Goal: Obtain resource: Download file/media

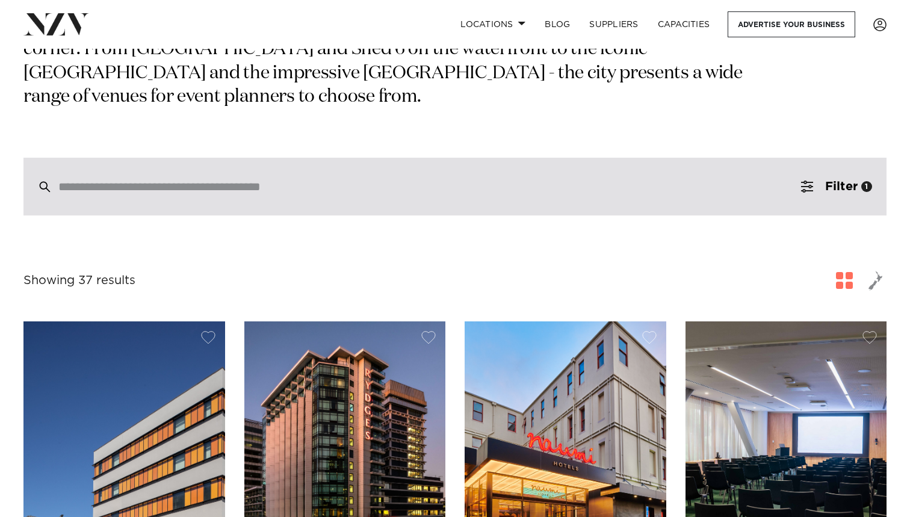
scroll to position [210, 0]
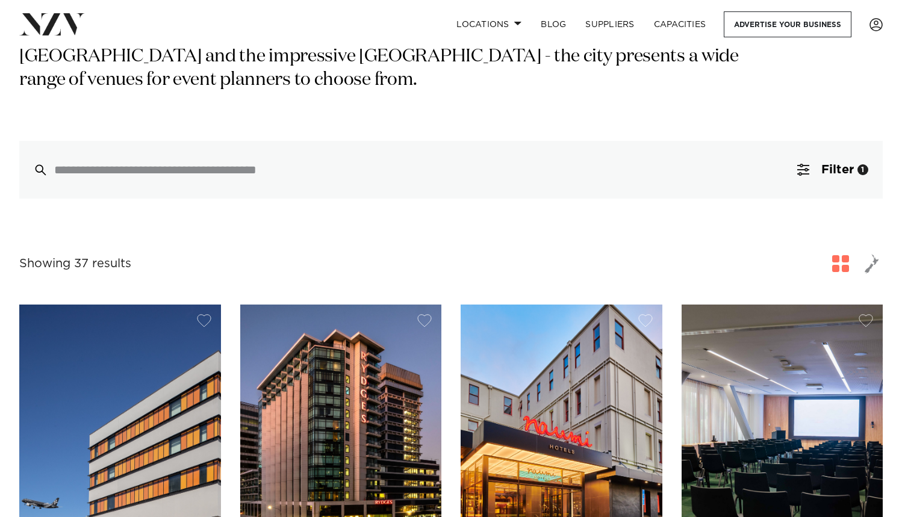
click at [464, 137] on div "Wellington Venues Wellington is the colourful capital city and the heart of NZ'…" at bounding box center [450, 43] width 863 height 312
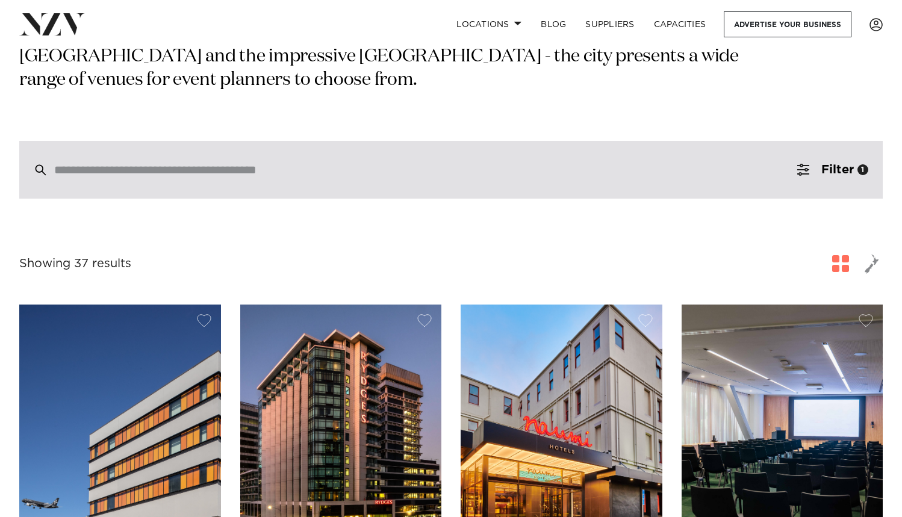
click at [712, 163] on input "search" at bounding box center [425, 169] width 742 height 13
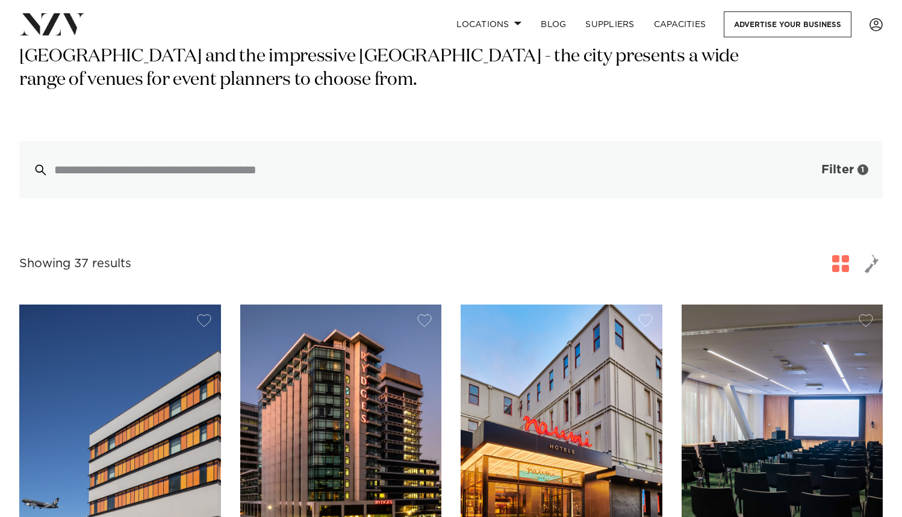
click at [824, 164] on span "Filter" at bounding box center [837, 170] width 33 height 12
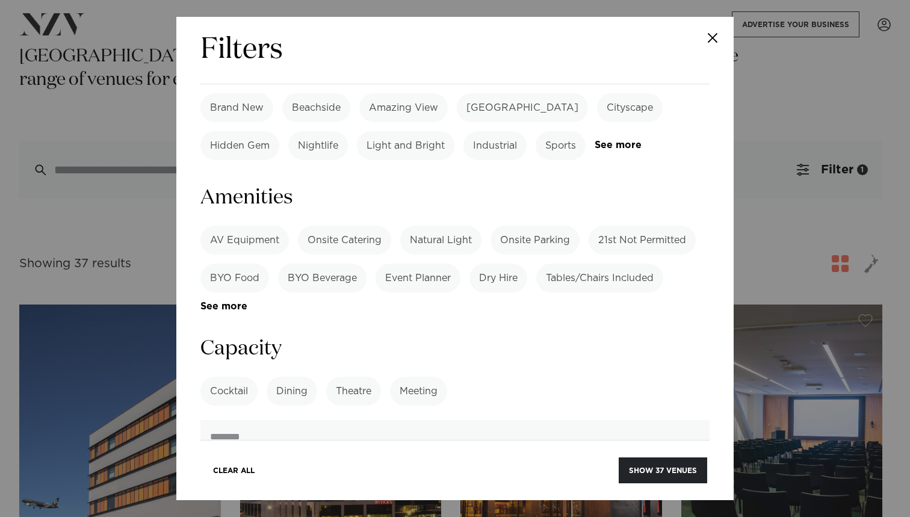
scroll to position [778, 0]
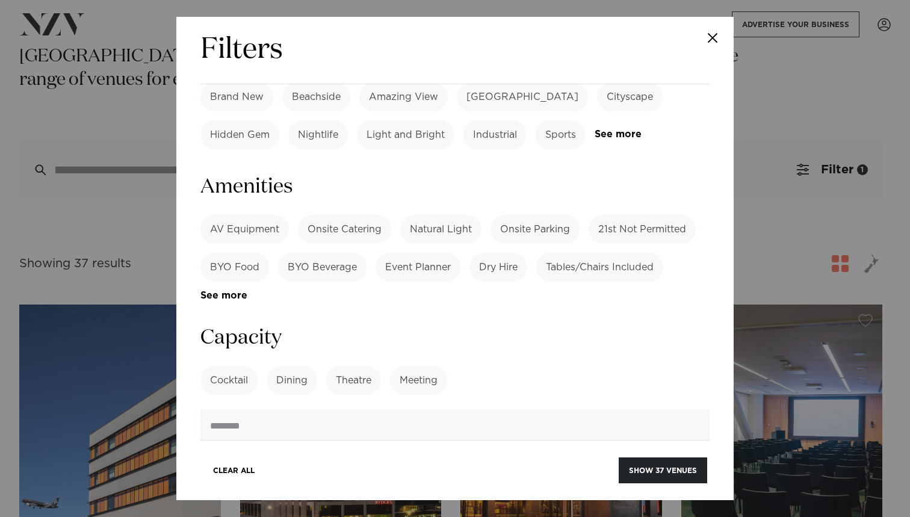
click at [430, 366] on label "Meeting" at bounding box center [418, 380] width 57 height 29
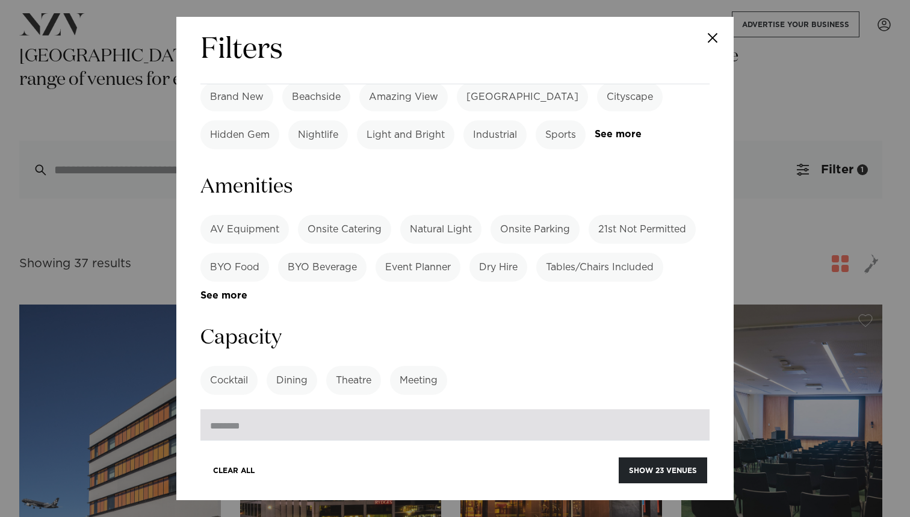
click at [524, 409] on input "number" at bounding box center [454, 425] width 509 height 33
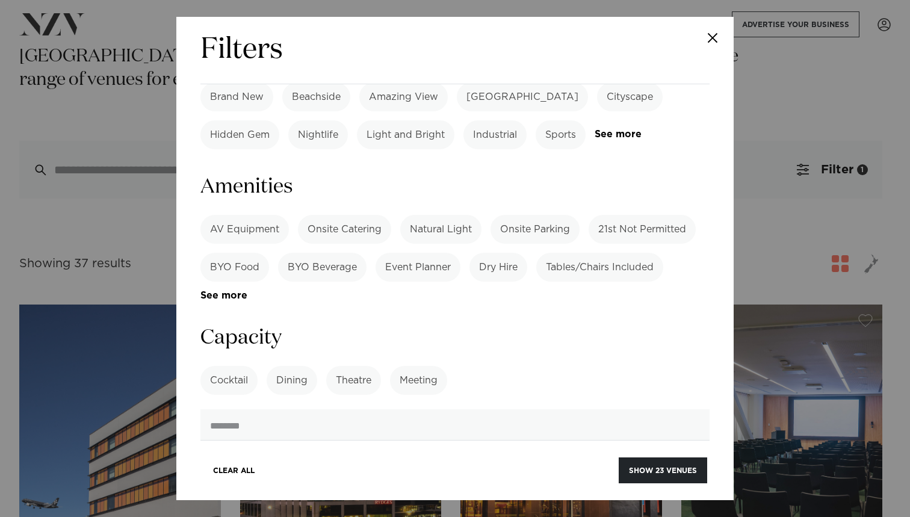
type input "**"
click at [455, 466] on h3 "Distance from Airport" at bounding box center [454, 479] width 509 height 27
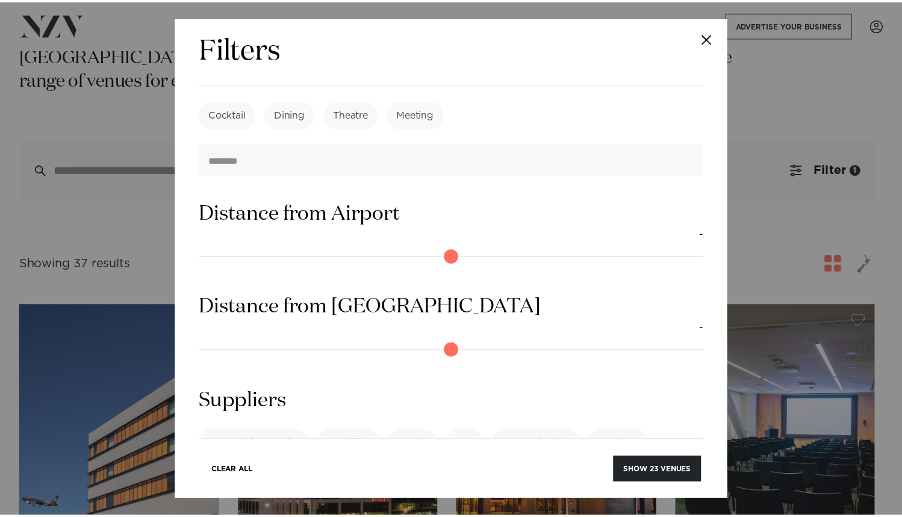
scroll to position [1043, 0]
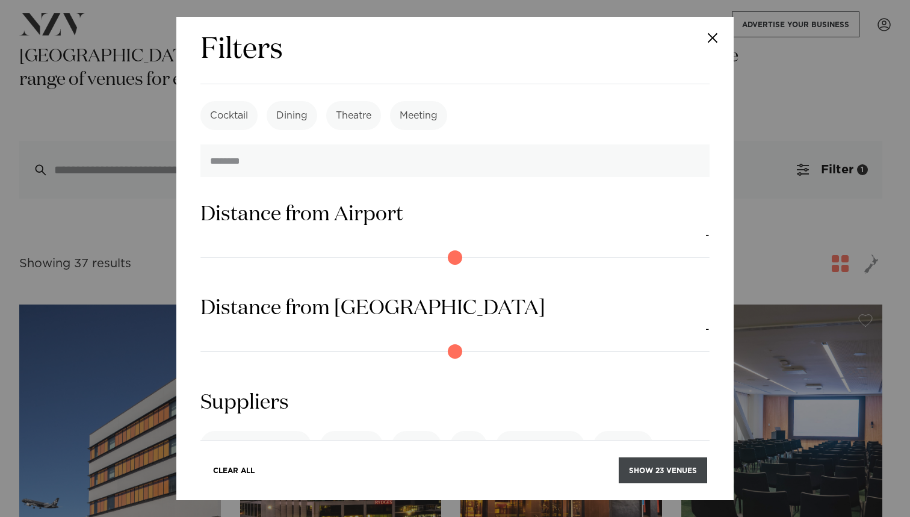
click at [673, 470] on button "Show 23 venues" at bounding box center [663, 471] width 89 height 26
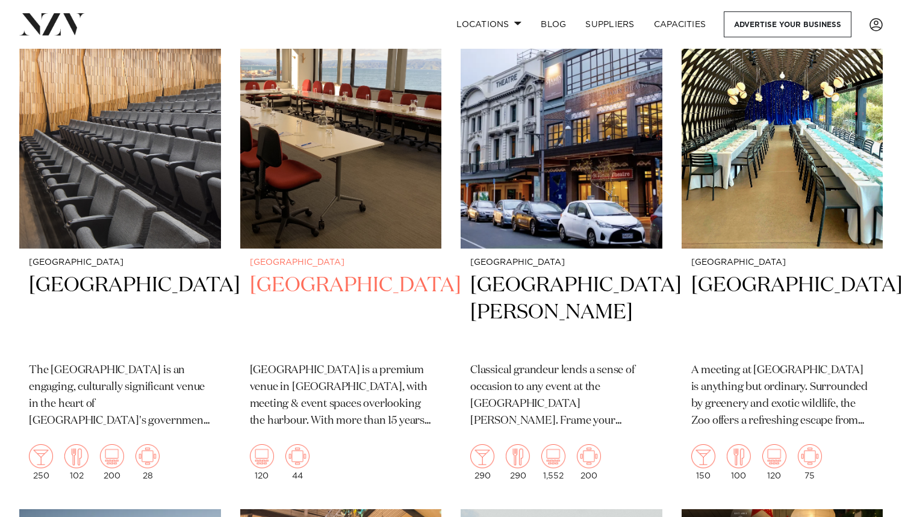
scroll to position [1409, 0]
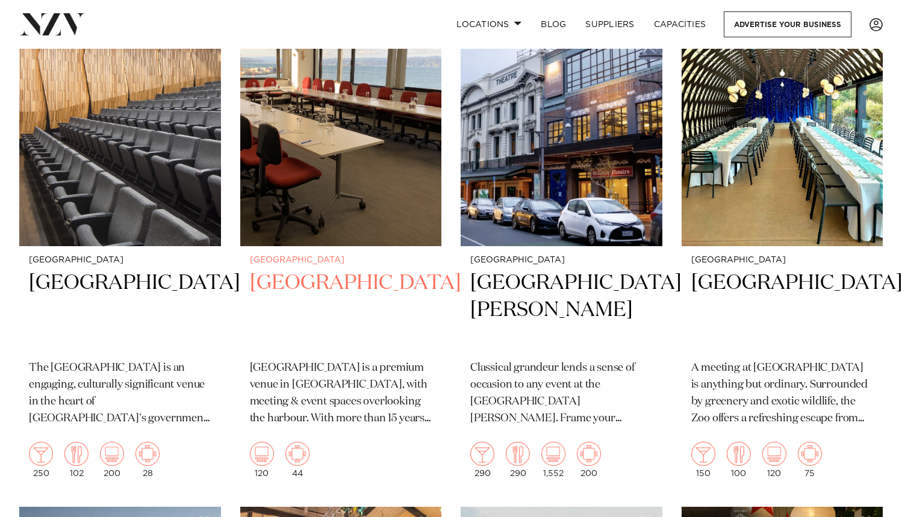
click at [328, 302] on h2 "[GEOGRAPHIC_DATA]" at bounding box center [341, 310] width 182 height 81
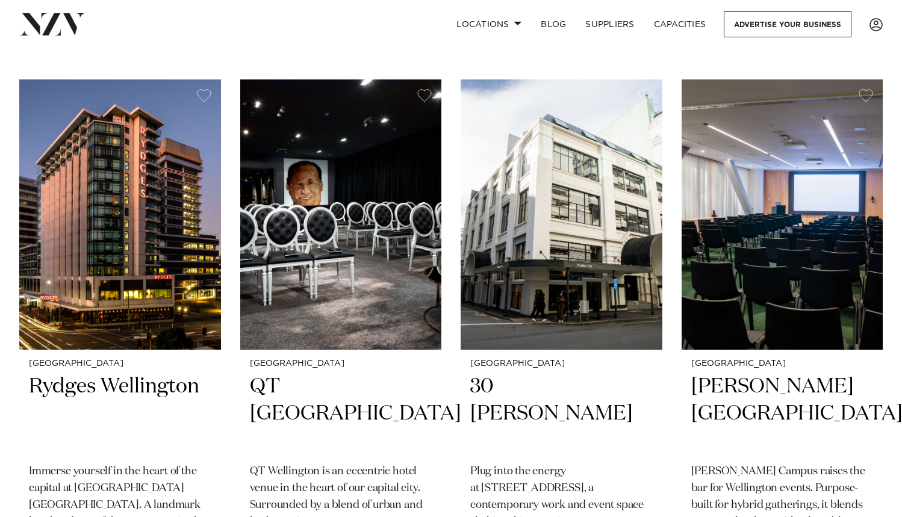
scroll to position [243, 0]
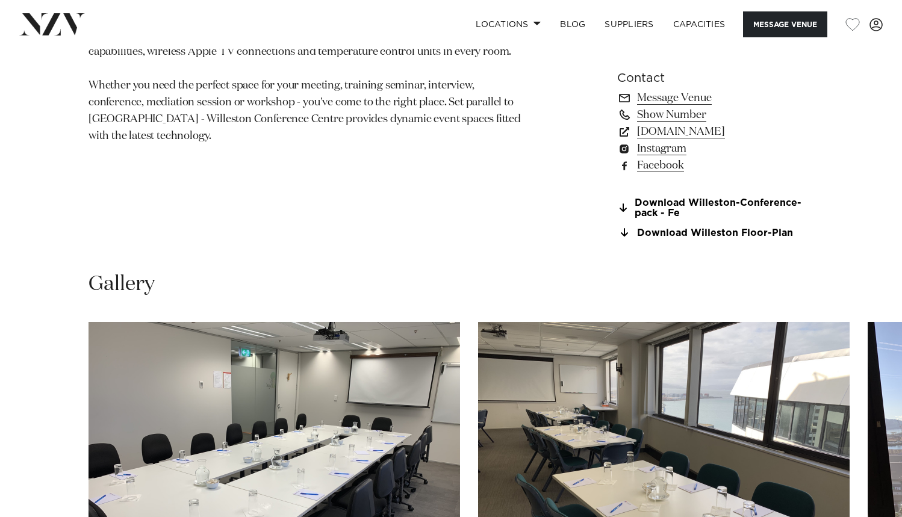
scroll to position [913, 0]
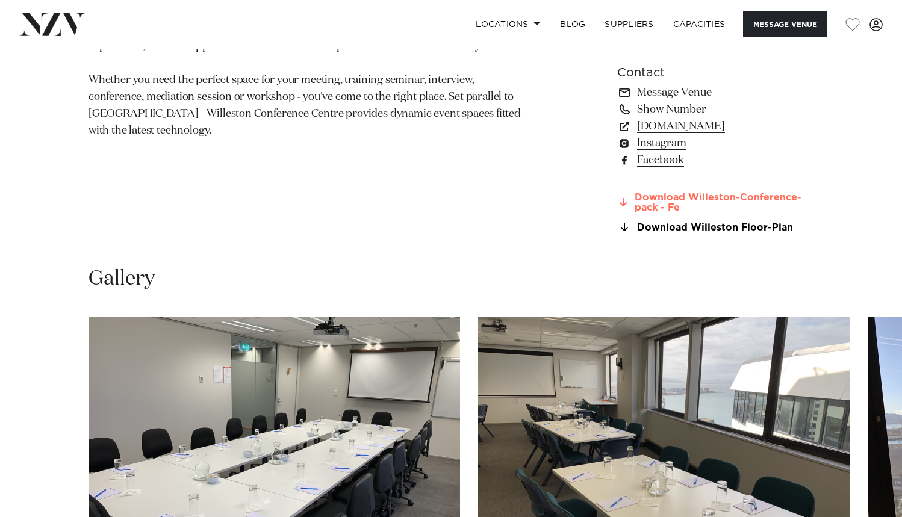
click at [724, 197] on link "Download Willeston-Conference-pack - Fe" at bounding box center [715, 203] width 196 height 20
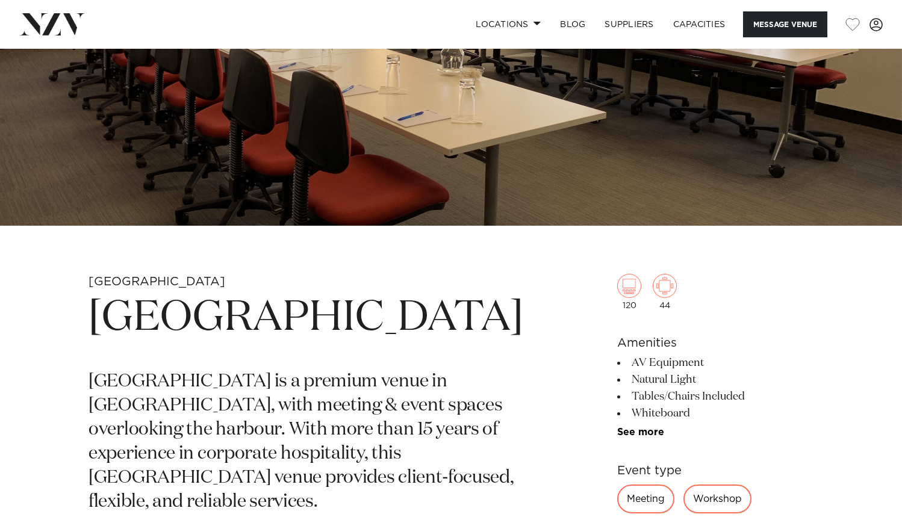
scroll to position [246, 0]
